Goal: Information Seeking & Learning: Learn about a topic

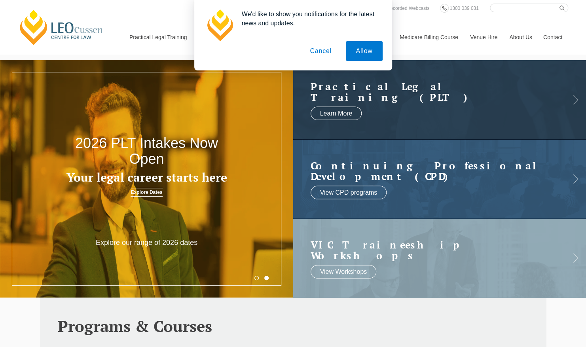
click at [308, 50] on button "Cancel" at bounding box center [321, 51] width 42 height 20
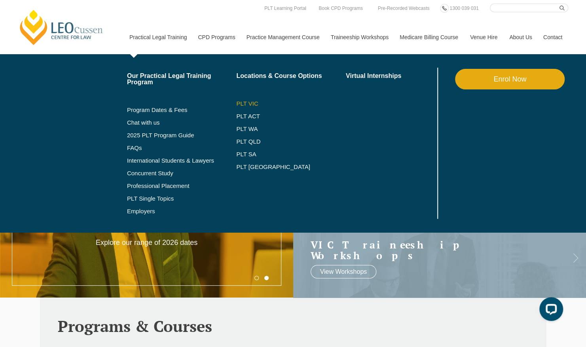
click at [253, 102] on link "PLT VIC" at bounding box center [291, 103] width 110 height 6
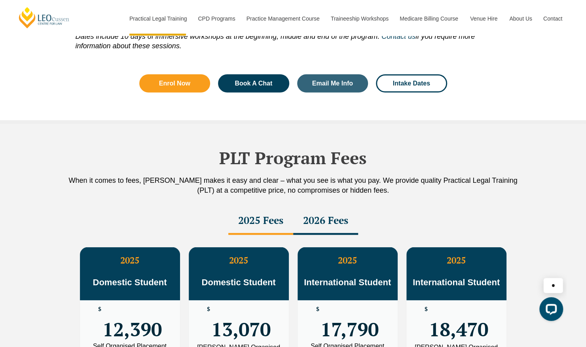
scroll to position [1384, 0]
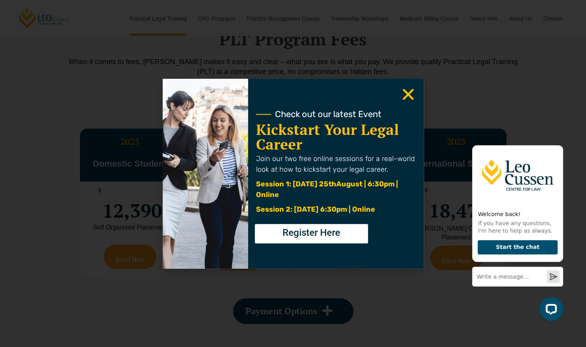
click at [403, 92] on icon "Close" at bounding box center [407, 94] width 15 height 15
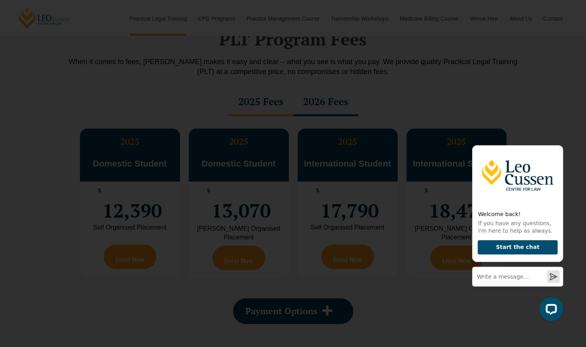
click at [410, 89] on icon "Close" at bounding box center [407, 94] width 15 height 15
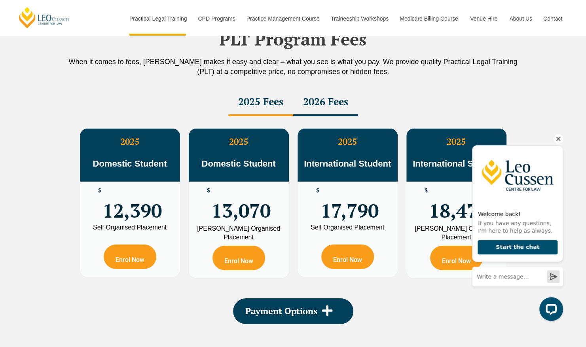
click at [556, 138] on icon "Hide greeting" at bounding box center [557, 138] width 9 height 9
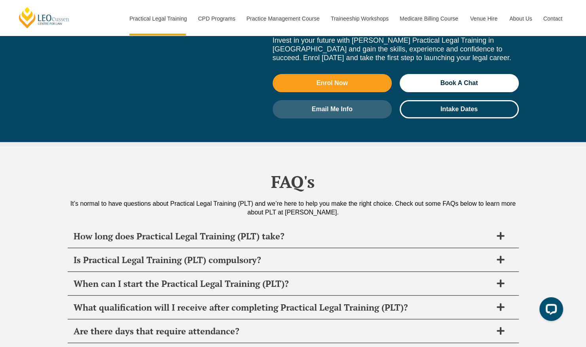
scroll to position [3678, 0]
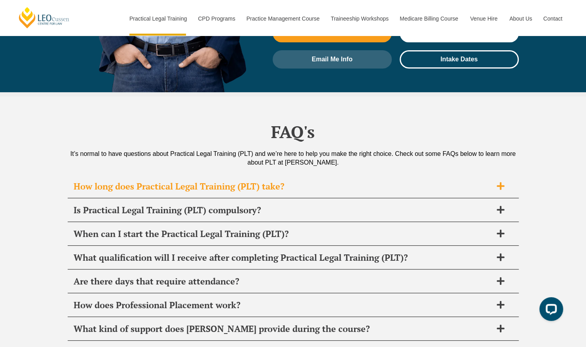
click at [292, 181] on span "How long does Practical Legal Training (PLT) take?" at bounding box center [283, 186] width 418 height 11
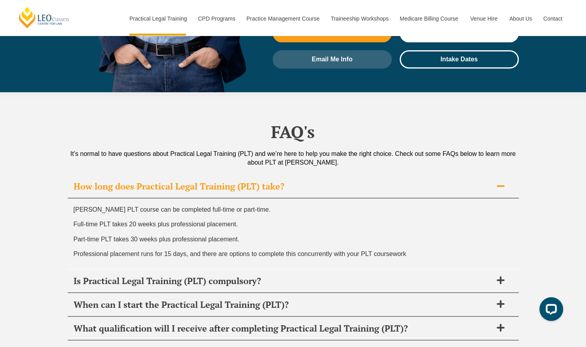
click at [295, 181] on span "How long does Practical Legal Training (PLT) take?" at bounding box center [283, 186] width 418 height 11
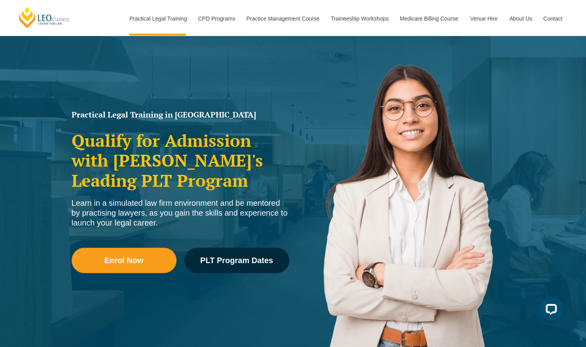
scroll to position [0, 0]
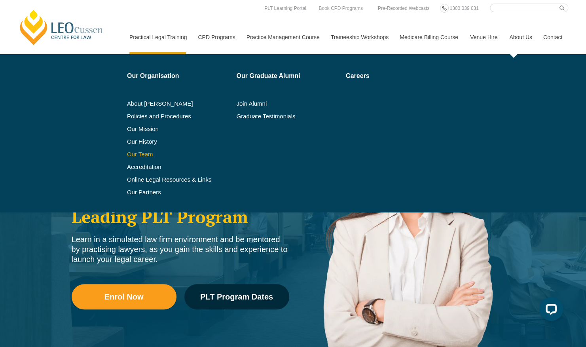
click at [146, 152] on link "Our Team" at bounding box center [179, 154] width 104 height 6
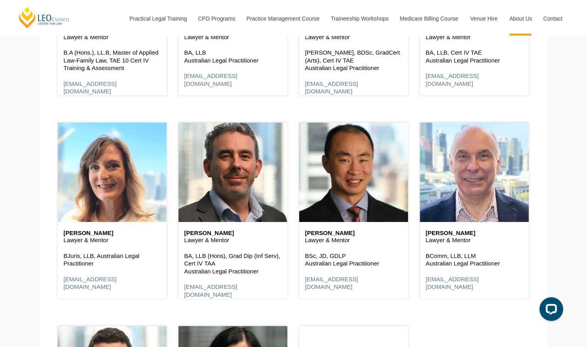
scroll to position [1582, 0]
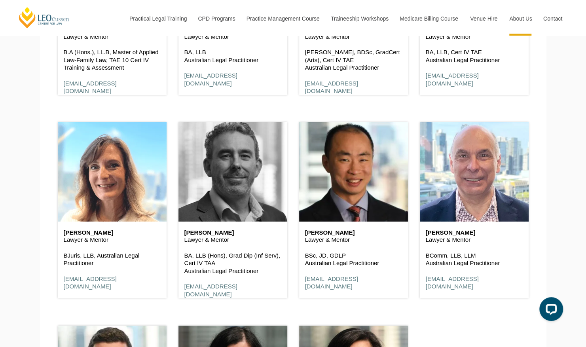
click at [218, 204] on header at bounding box center [232, 171] width 109 height 99
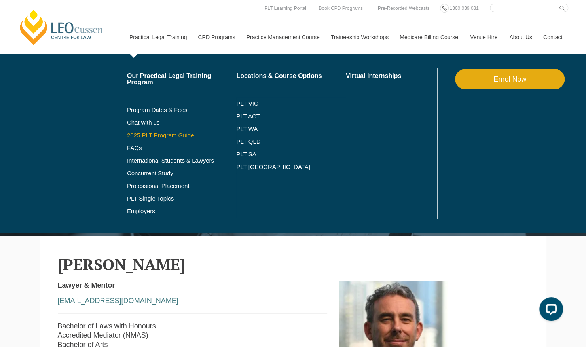
click at [152, 132] on link "2025 PLT Program Guide" at bounding box center [172, 135] width 90 height 6
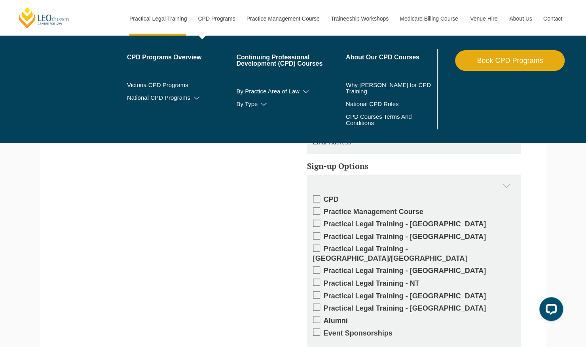
scroll to position [514, 0]
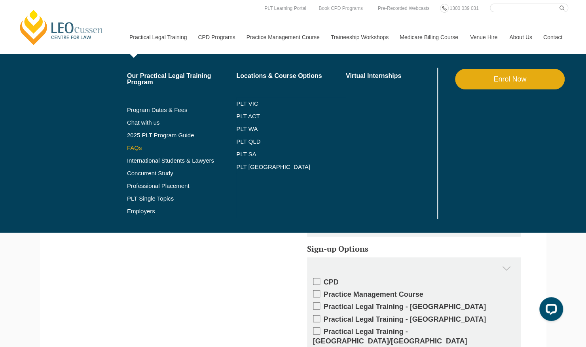
click at [138, 149] on link "FAQs" at bounding box center [182, 148] width 110 height 6
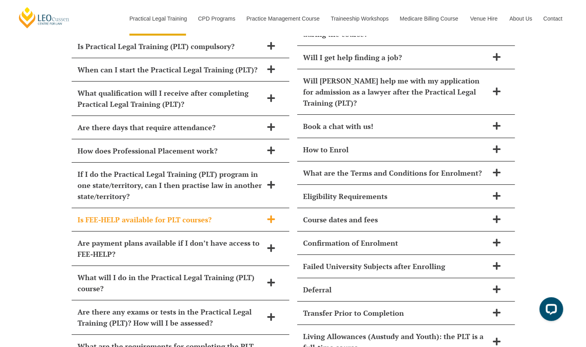
scroll to position [3432, 0]
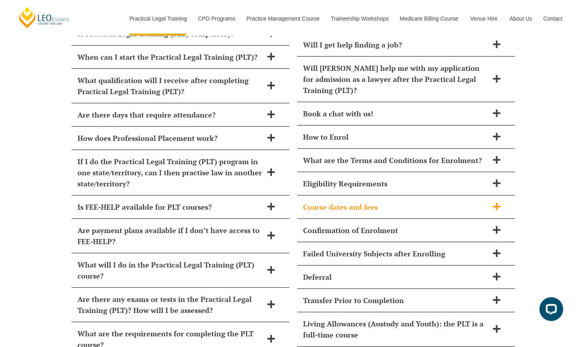
click at [325, 201] on span "Course dates and fees" at bounding box center [395, 206] width 185 height 11
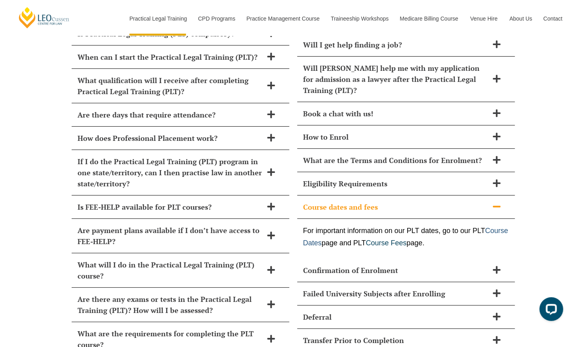
click at [351, 227] on link "Course Dates" at bounding box center [405, 237] width 205 height 20
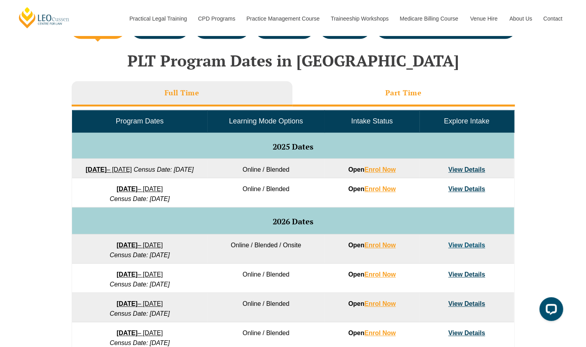
click at [357, 96] on li "Part Time" at bounding box center [403, 93] width 222 height 25
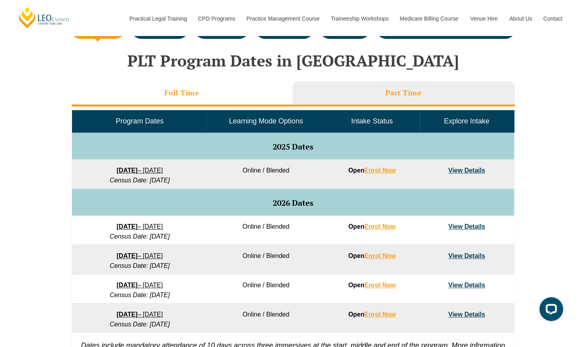
click at [221, 96] on li "Full Time" at bounding box center [182, 93] width 221 height 25
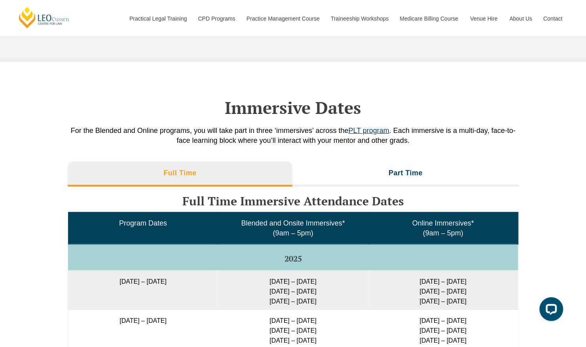
scroll to position [1147, 0]
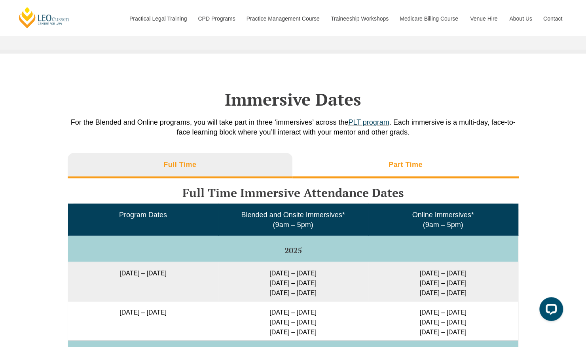
click at [367, 170] on li "Part Time" at bounding box center [405, 165] width 226 height 25
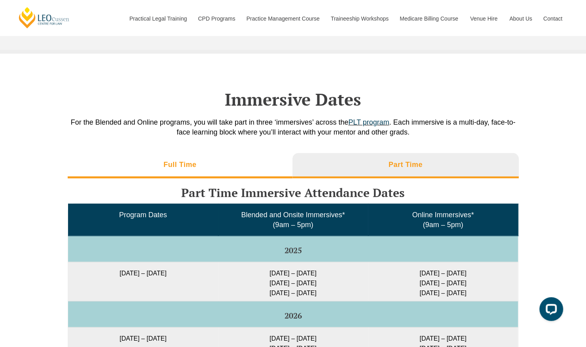
click at [275, 174] on li "Full Time" at bounding box center [180, 165] width 225 height 25
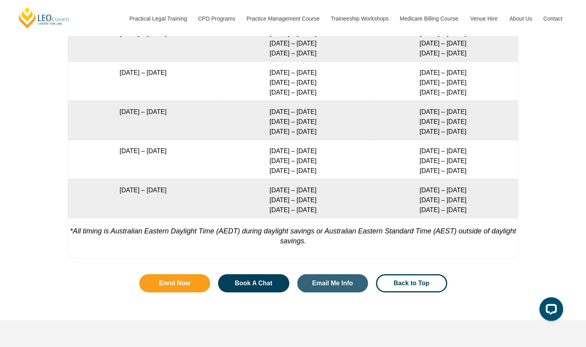
scroll to position [1582, 0]
